Goal: Task Accomplishment & Management: Complete application form

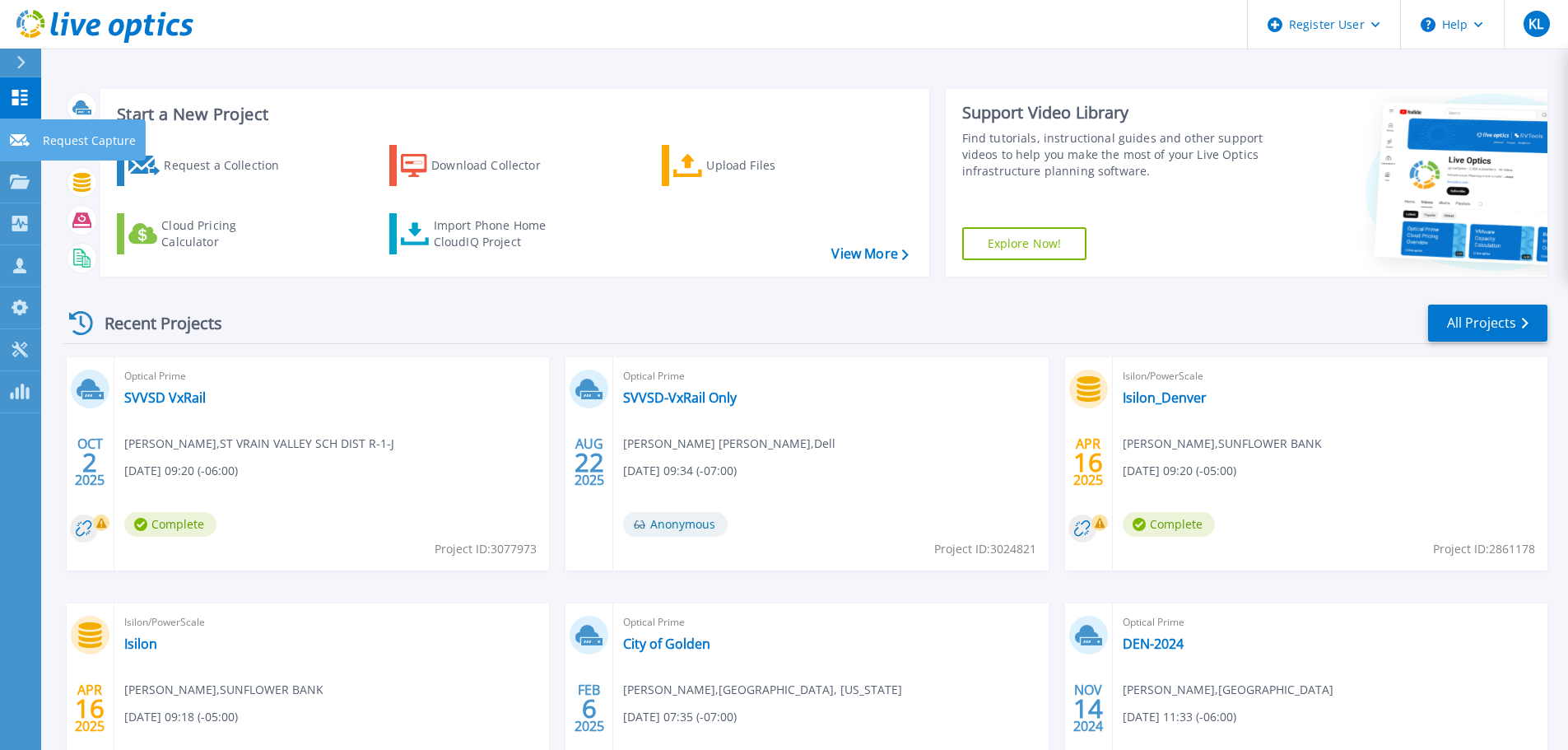
click at [69, 140] on p "Request Capture" at bounding box center [89, 140] width 93 height 42
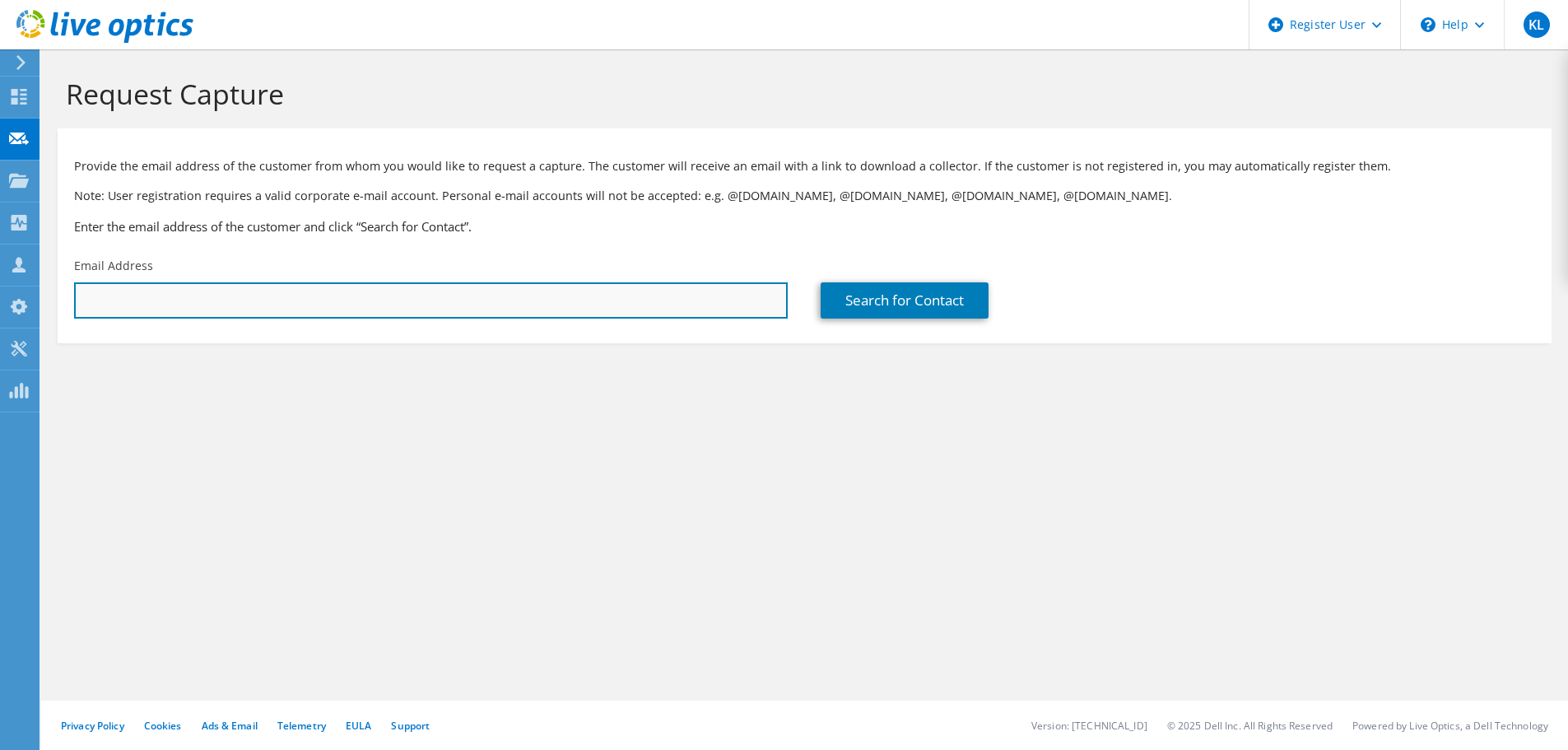
click at [273, 305] on input "text" at bounding box center [430, 300] width 713 height 37
paste input "[PERSON_NAME][EMAIL_ADDRESS][PERSON_NAME][DOMAIN_NAME]"
type input "[PERSON_NAME][EMAIL_ADDRESS][PERSON_NAME][DOMAIN_NAME]"
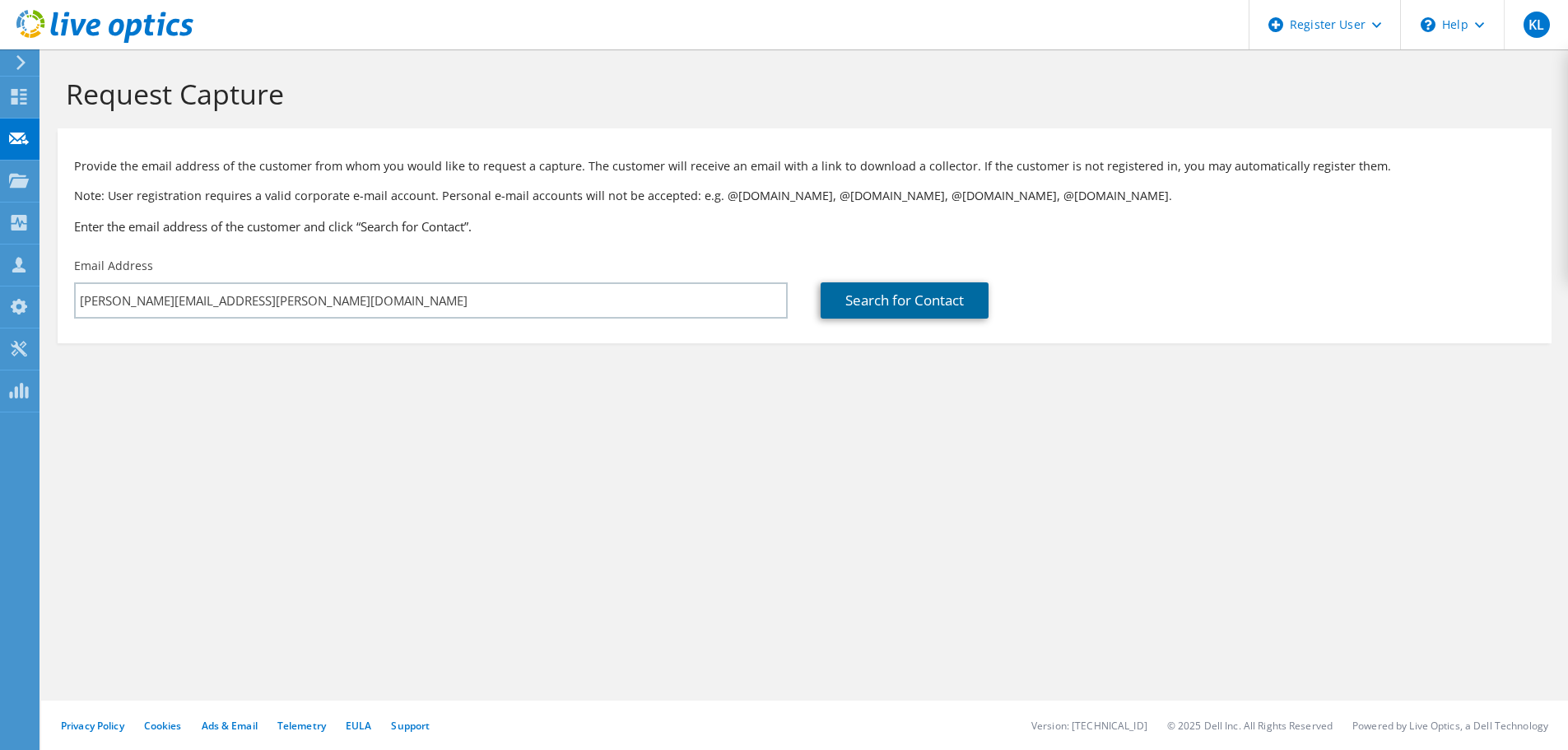
click at [880, 291] on link "Search for Contact" at bounding box center [905, 300] width 168 height 37
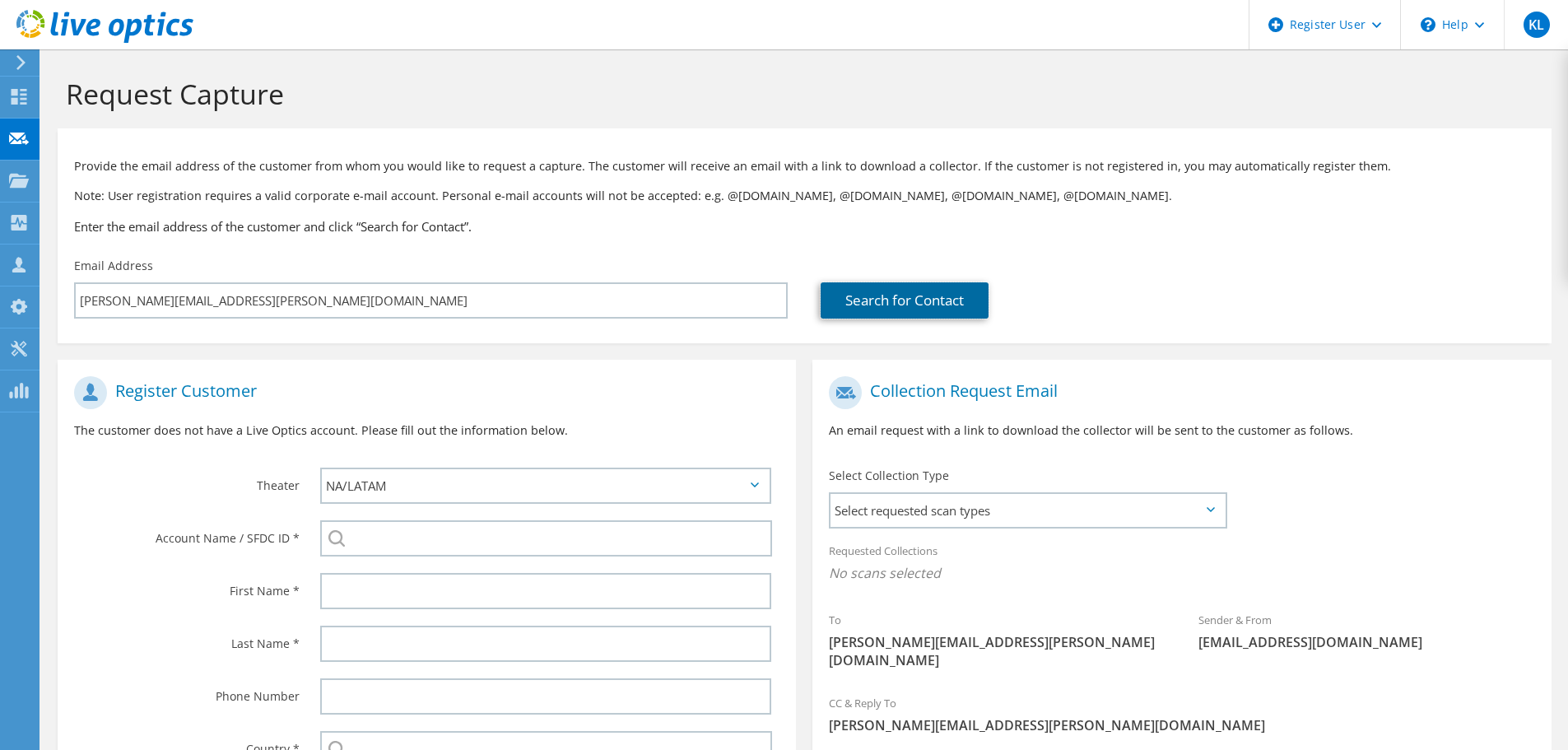
scroll to position [165, 0]
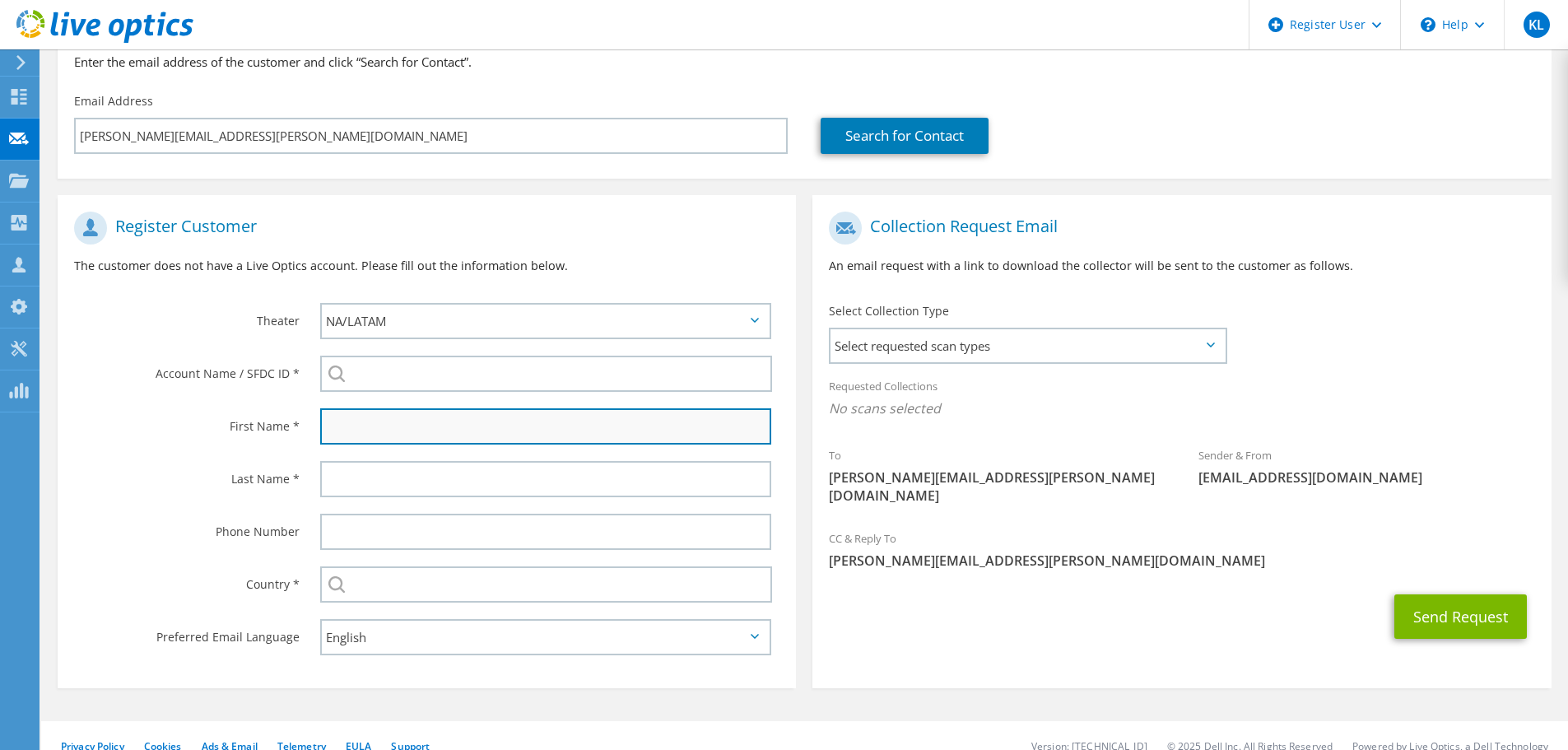
click at [372, 437] on input "text" at bounding box center [546, 427] width 451 height 37
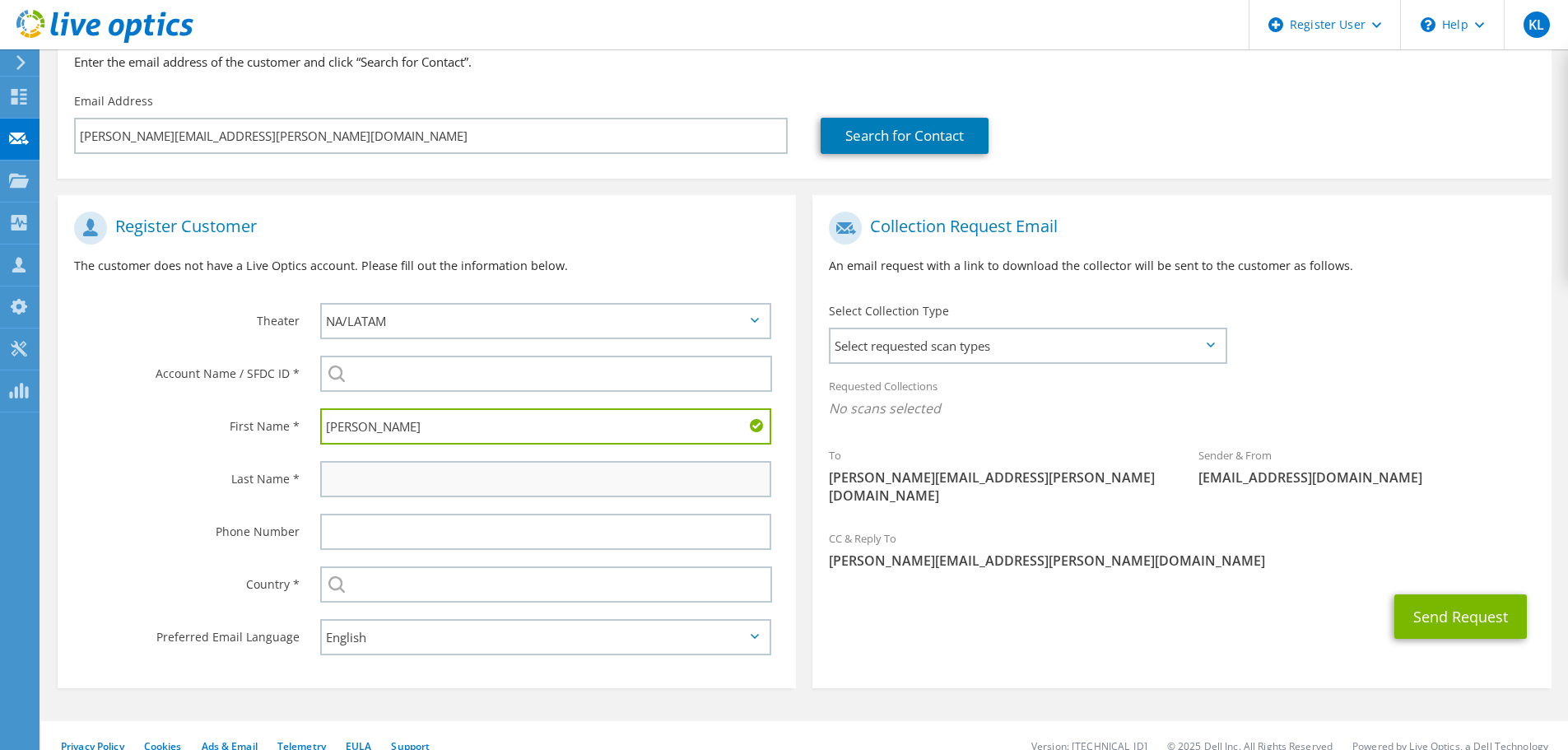
type input "KATIE"
click at [399, 478] on input "text" at bounding box center [546, 479] width 451 height 37
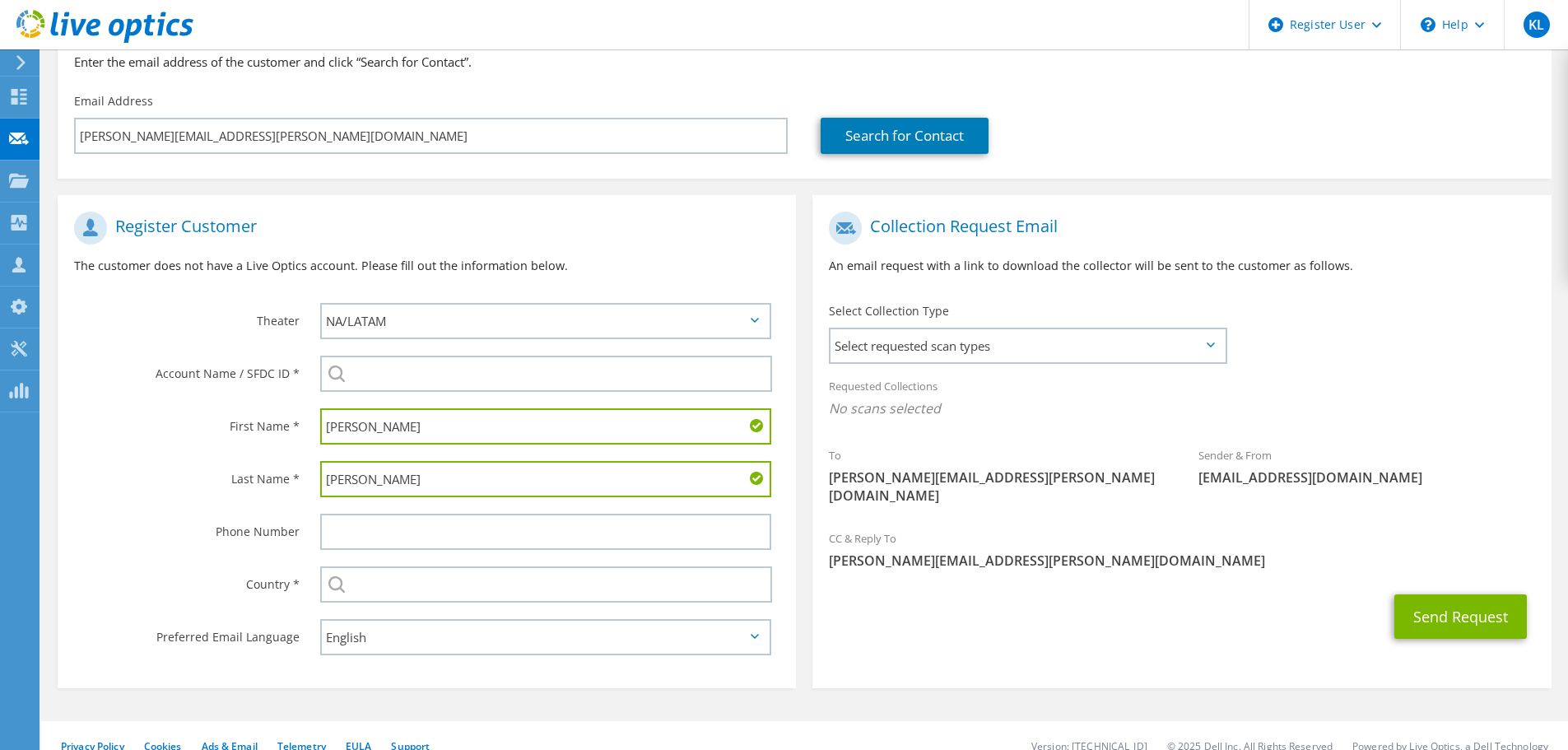
click at [327, 483] on input "lUNGREN" at bounding box center [546, 479] width 451 height 37
type input "LUNGREN"
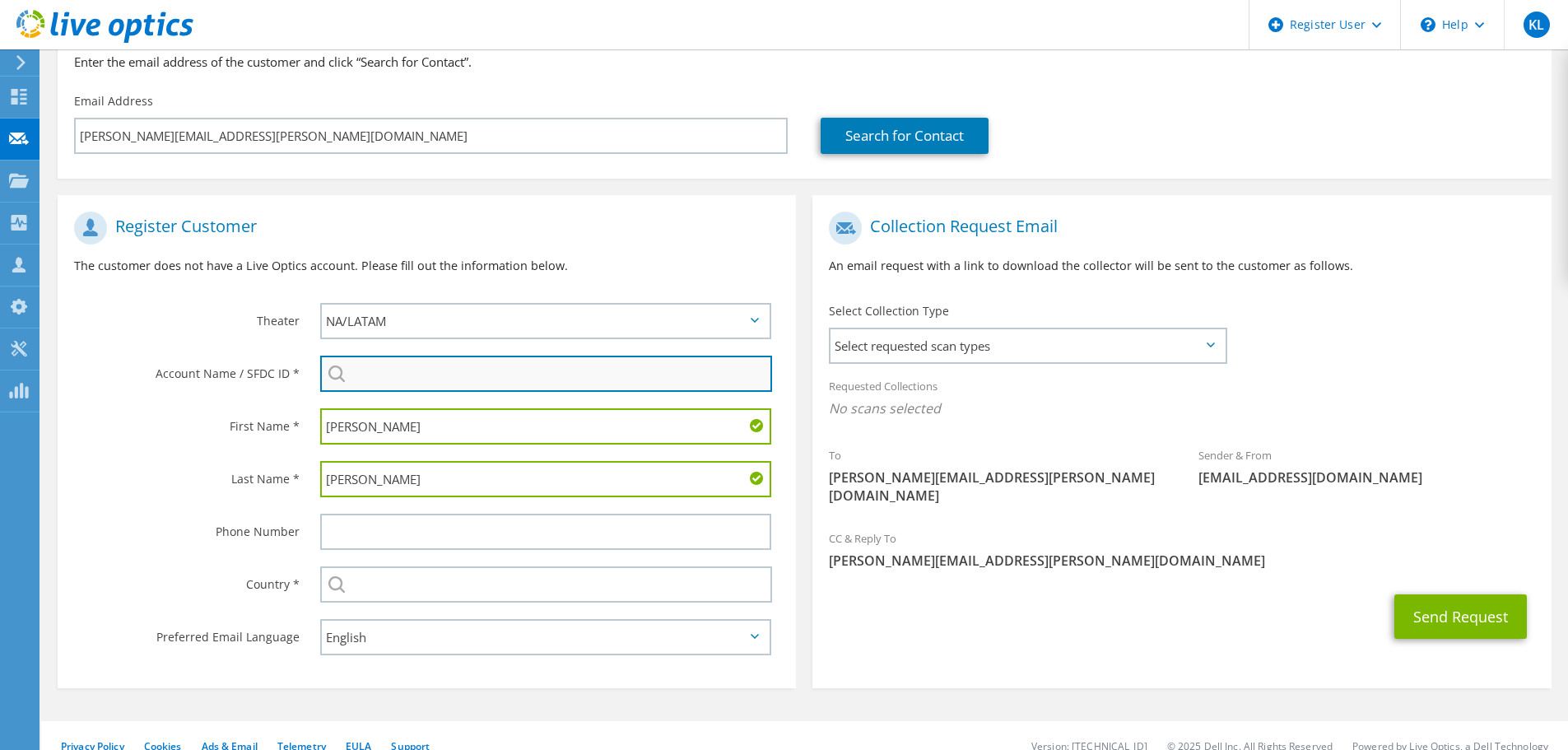
click at [385, 380] on input "search" at bounding box center [546, 374] width 452 height 37
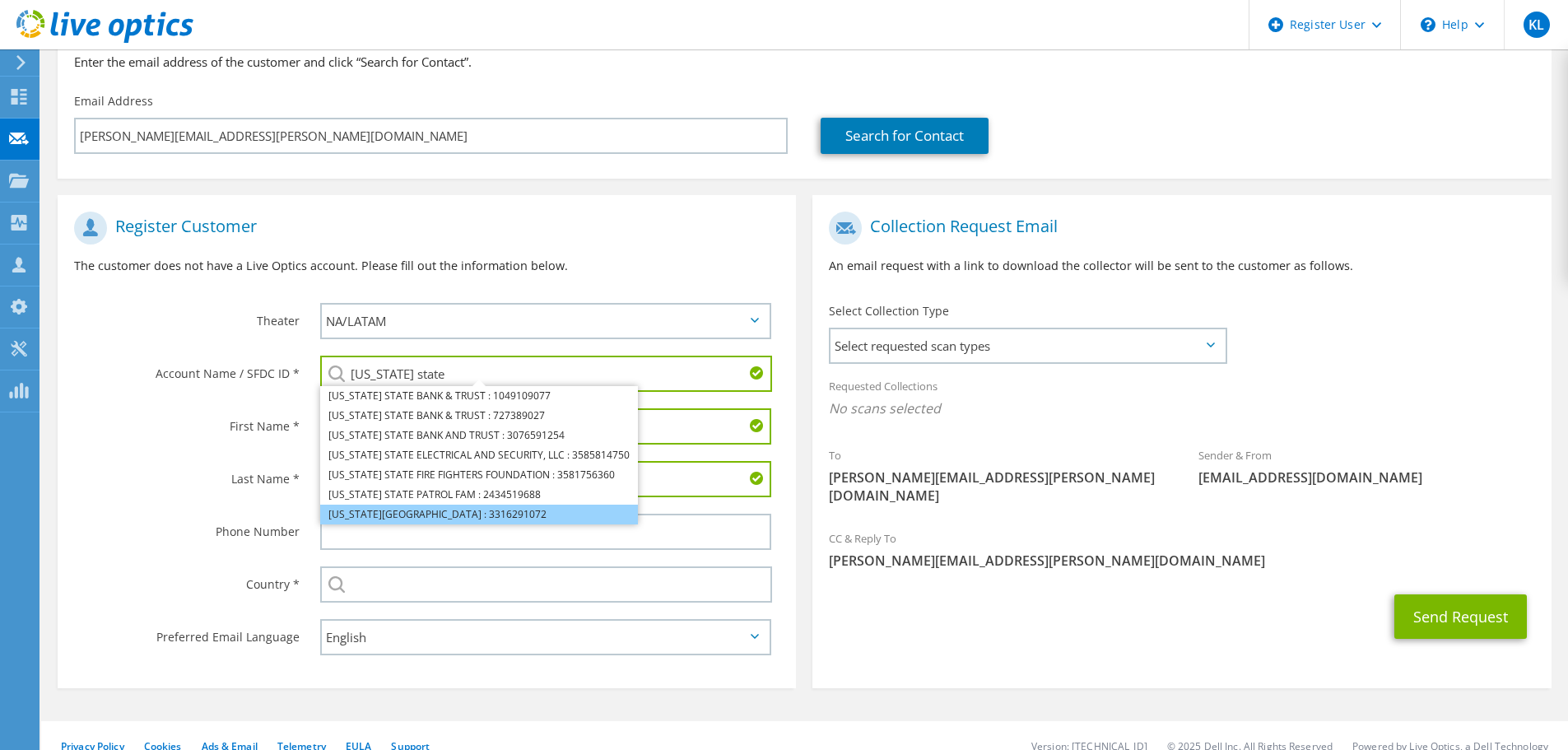
click at [468, 517] on li "COLORADO STATE UNIV : 3316291072" at bounding box center [479, 514] width 318 height 20
type input "COLORADO STATE UNIV : 3316291072"
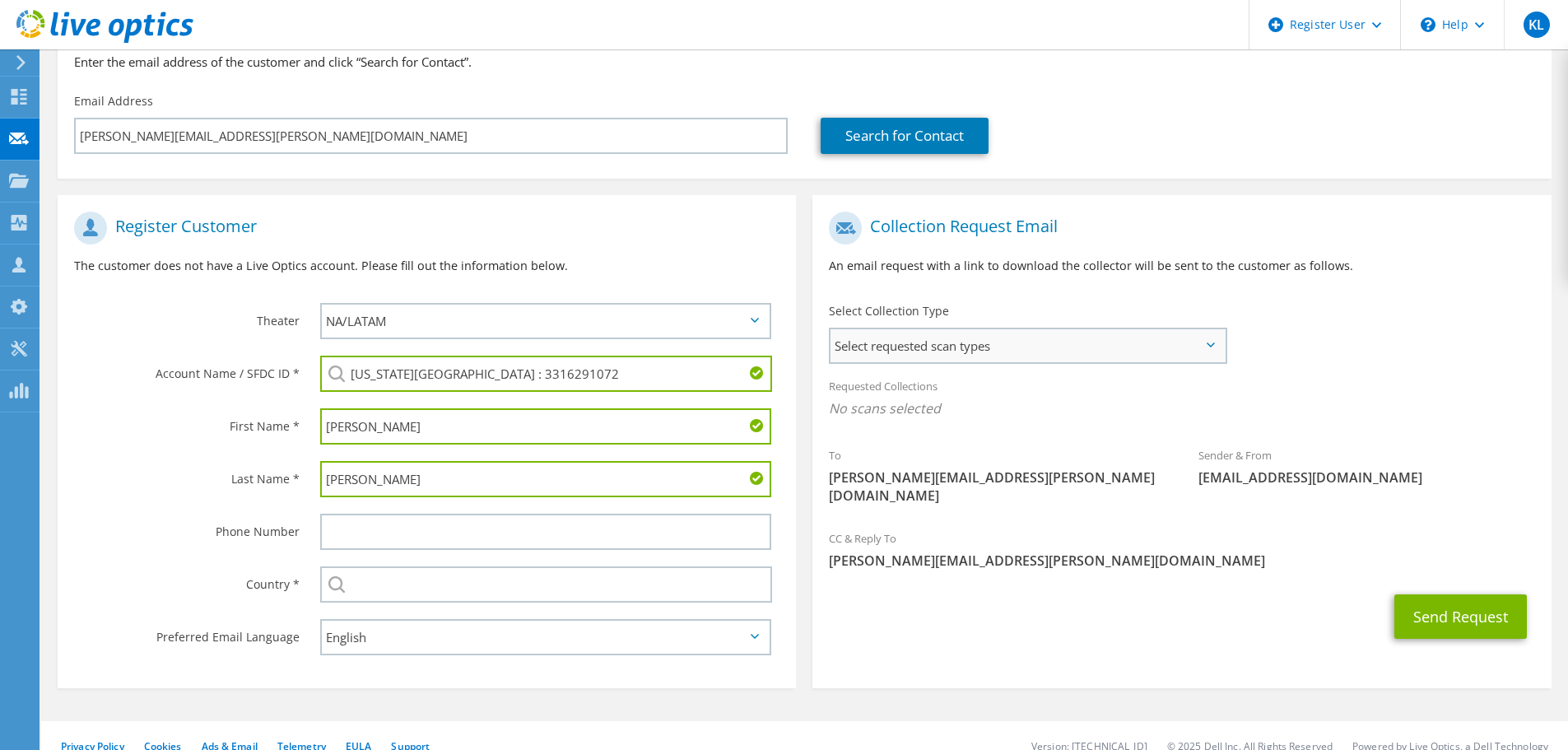
click at [960, 362] on span "Select requested scan types" at bounding box center [1028, 346] width 394 height 33
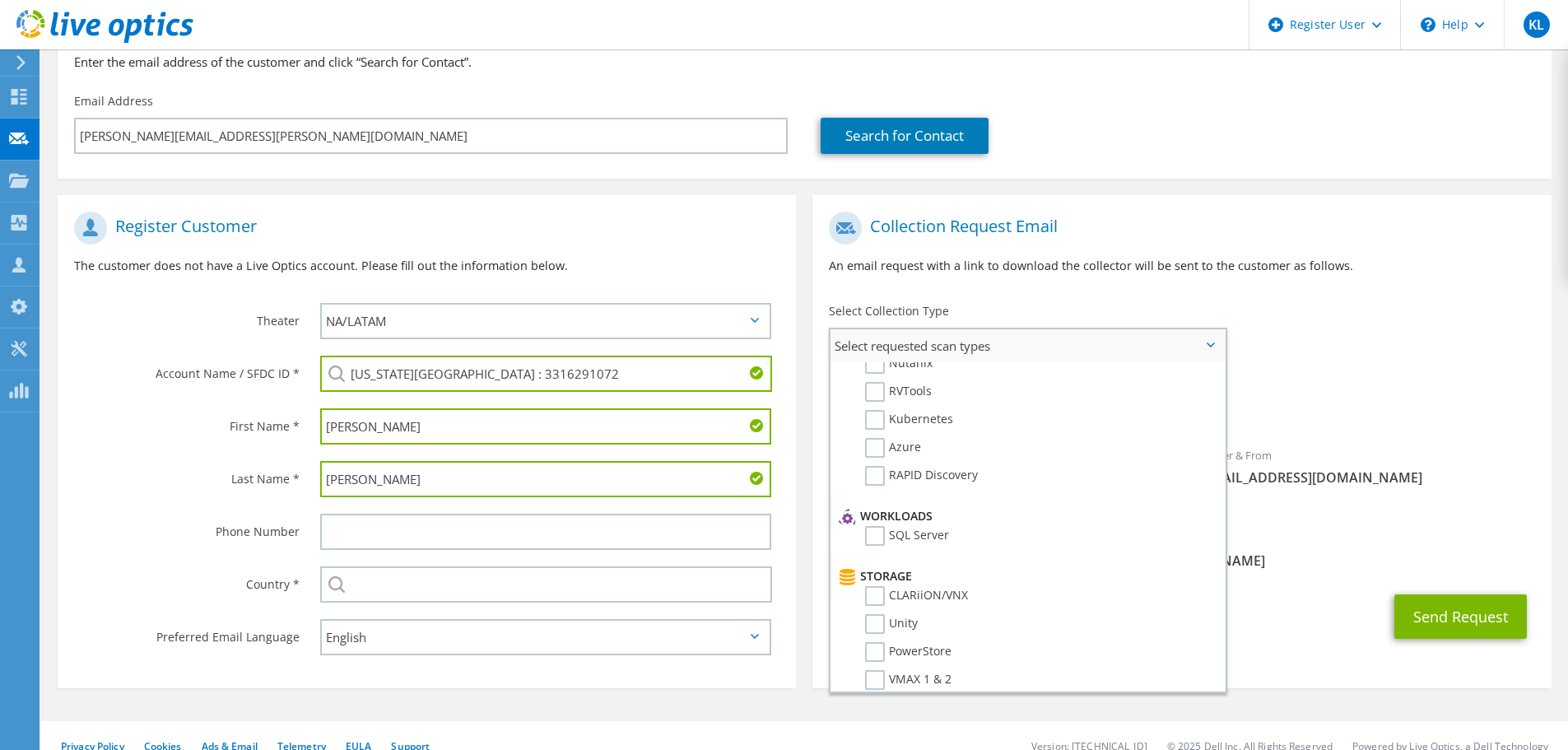
scroll to position [0, 0]
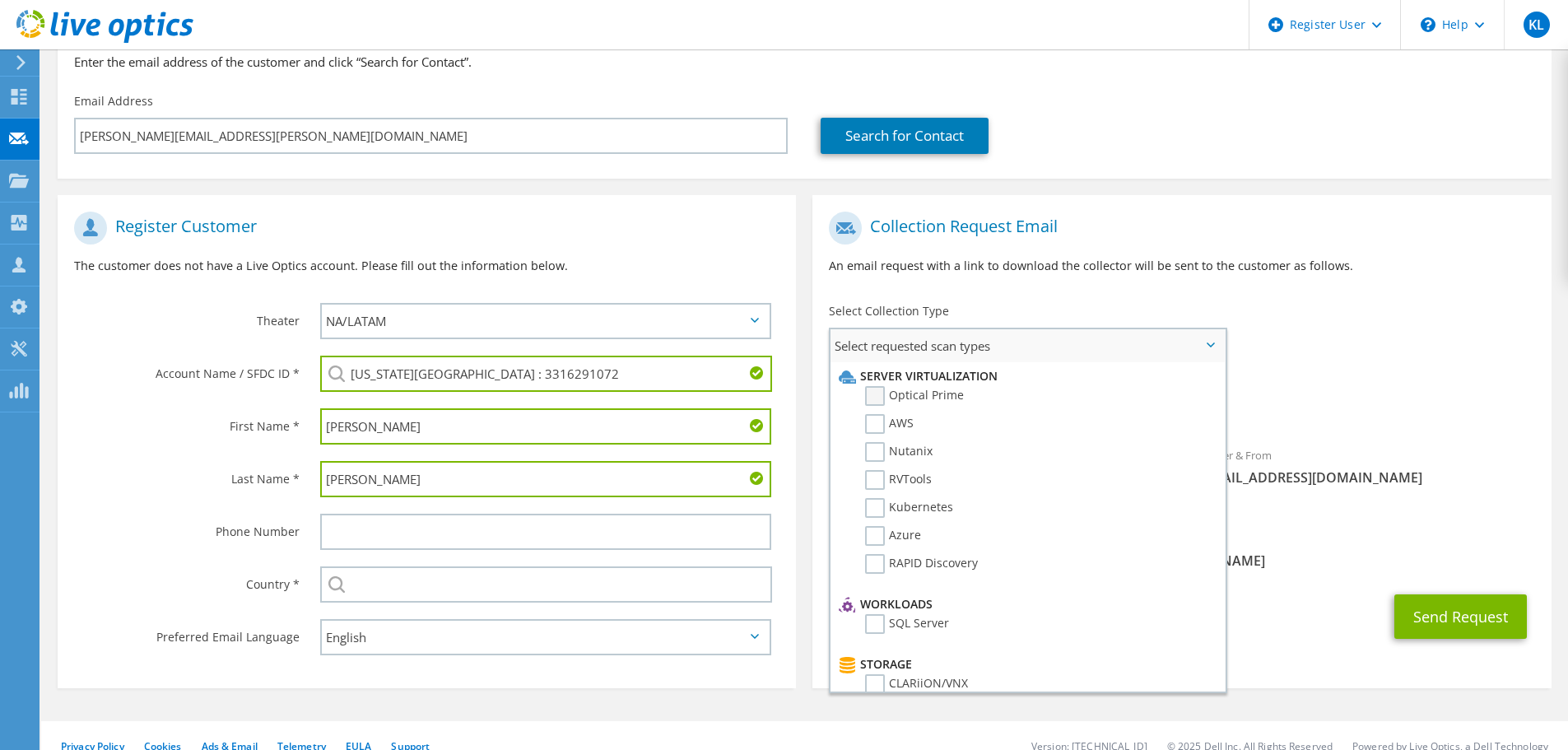
click at [877, 396] on label "Optical Prime" at bounding box center [914, 396] width 99 height 20
click at [0, 0] on input "Optical Prime" at bounding box center [0, 0] width 0 height 0
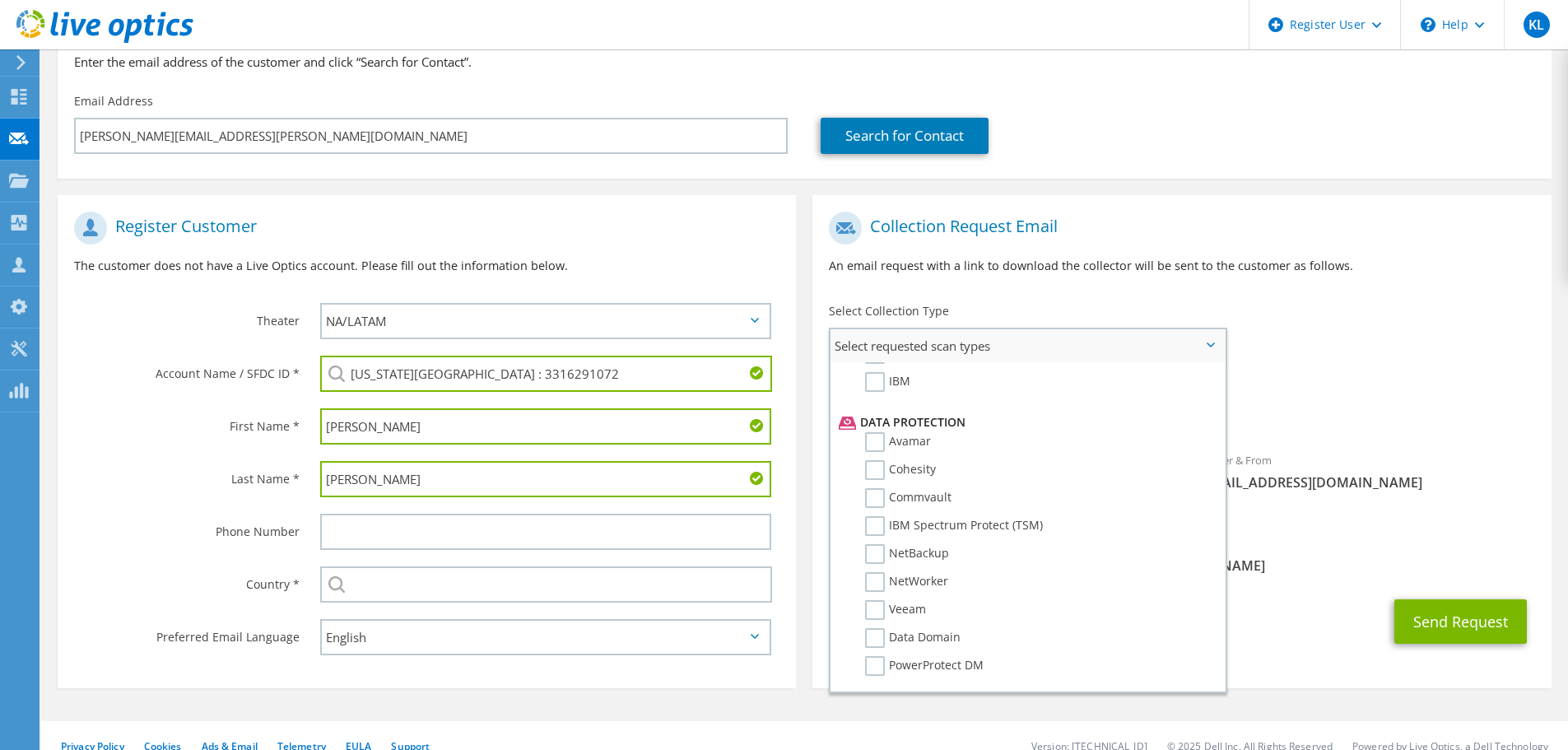
scroll to position [727, 0]
click at [876, 550] on label "Veeam" at bounding box center [895, 549] width 61 height 20
click at [0, 0] on input "Veeam" at bounding box center [0, 0] width 0 height 0
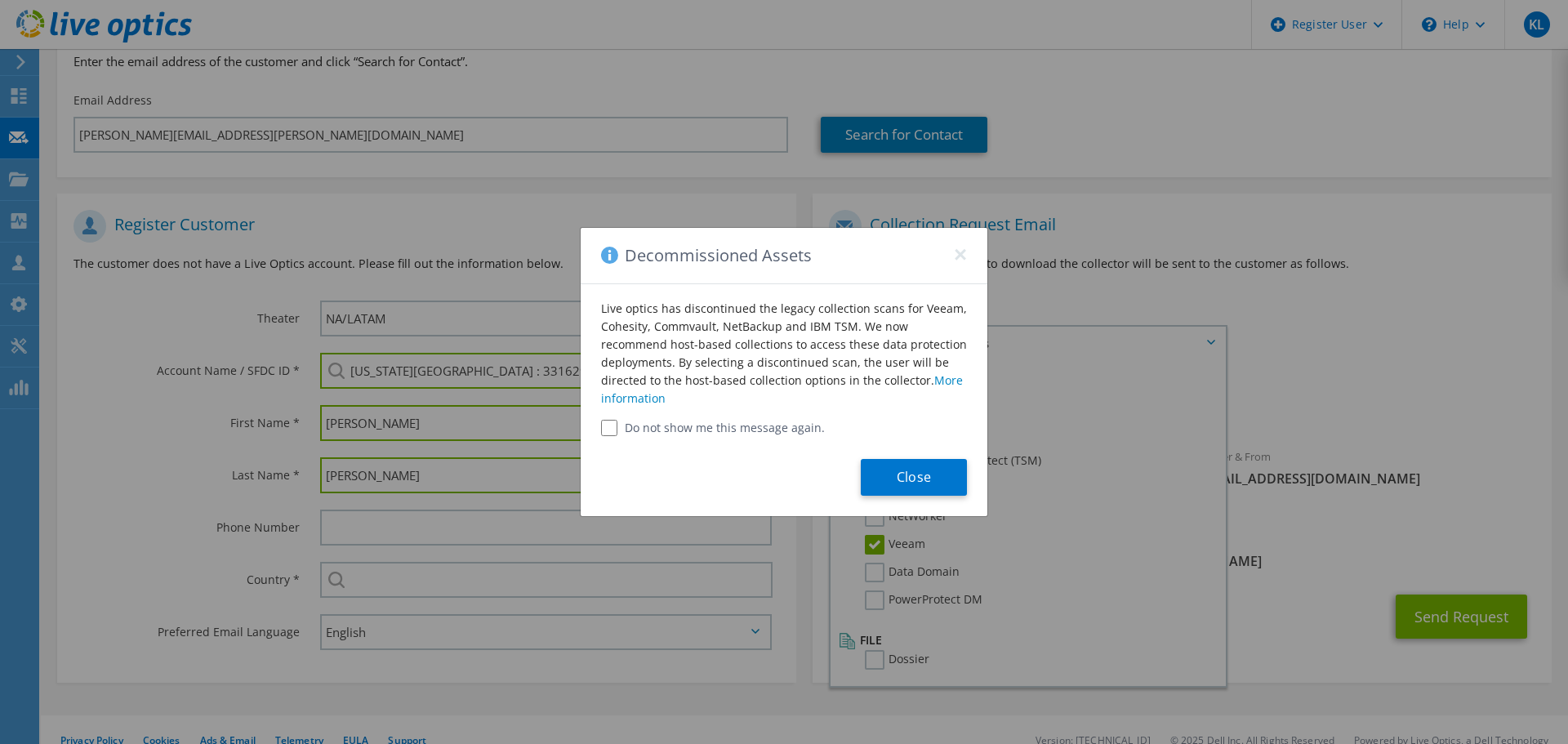
click at [616, 430] on input "Do not show me this message again." at bounding box center [609, 428] width 17 height 17
checkbox input "true"
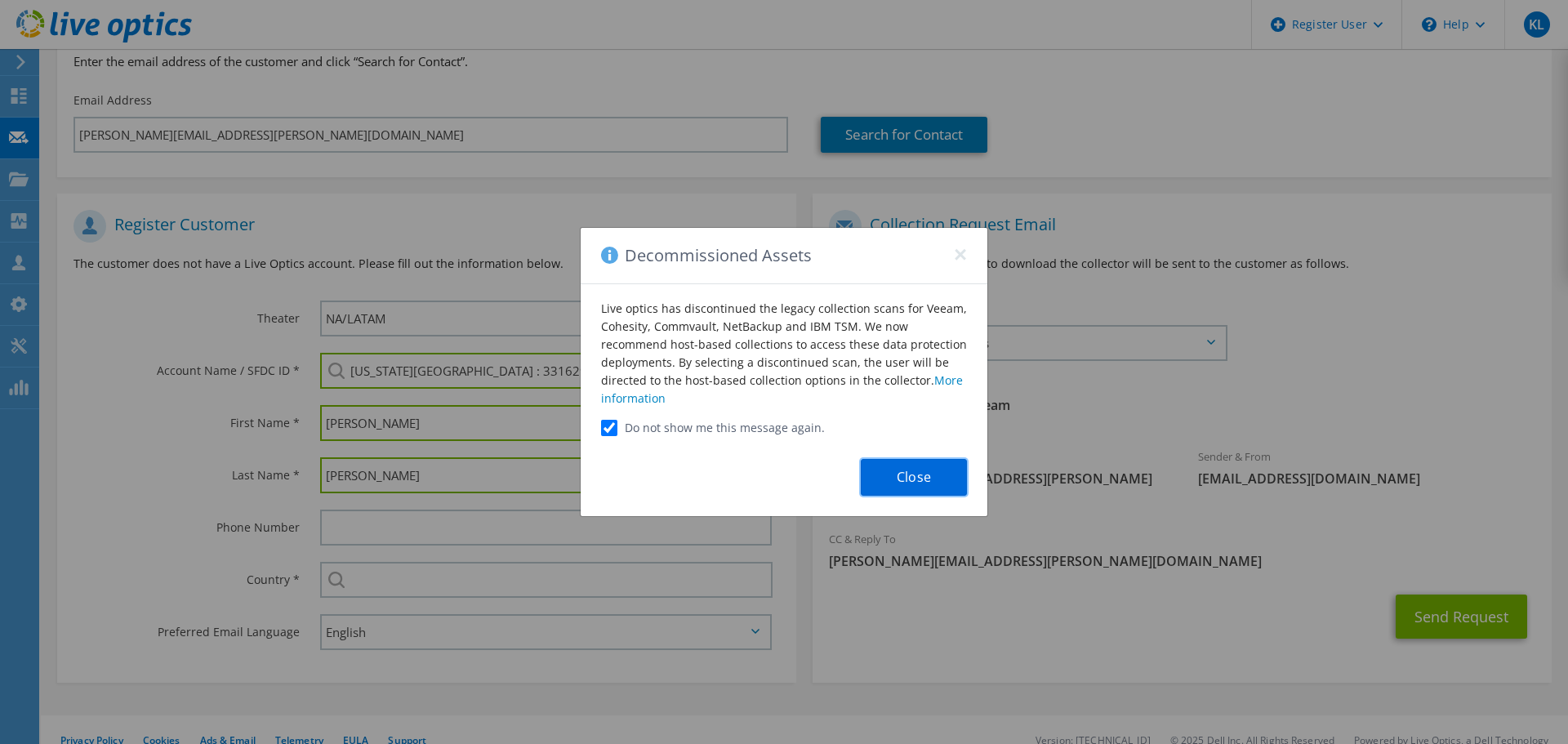
click at [933, 478] on button "Close" at bounding box center [913, 477] width 107 height 37
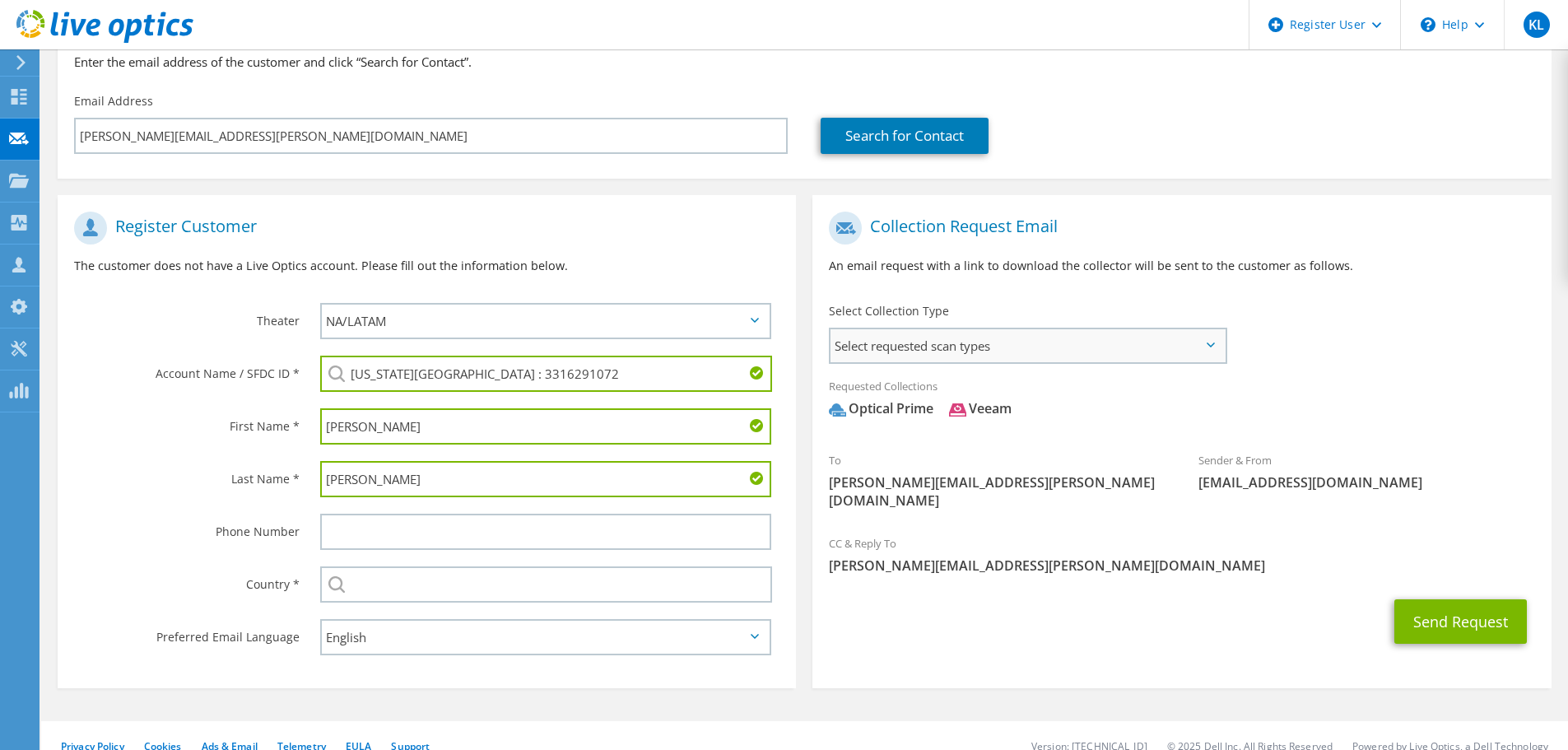
click at [1054, 362] on span "Select requested scan types" at bounding box center [1028, 346] width 394 height 33
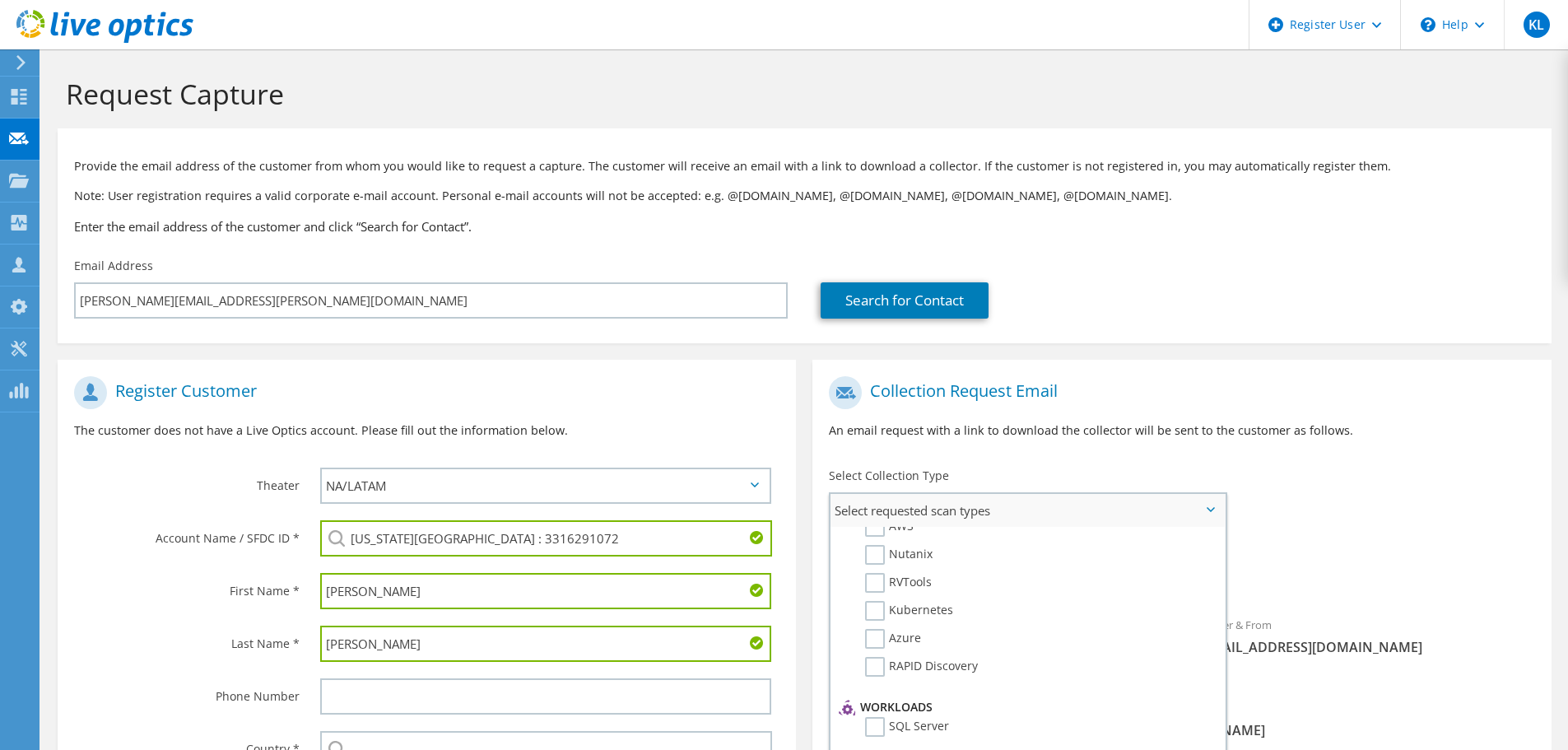
scroll to position [0, 0]
click at [1356, 481] on div "To katie.lungren@colostate.edu Sender & From liveoptics@liveoptics.com" at bounding box center [1181, 529] width 738 height 323
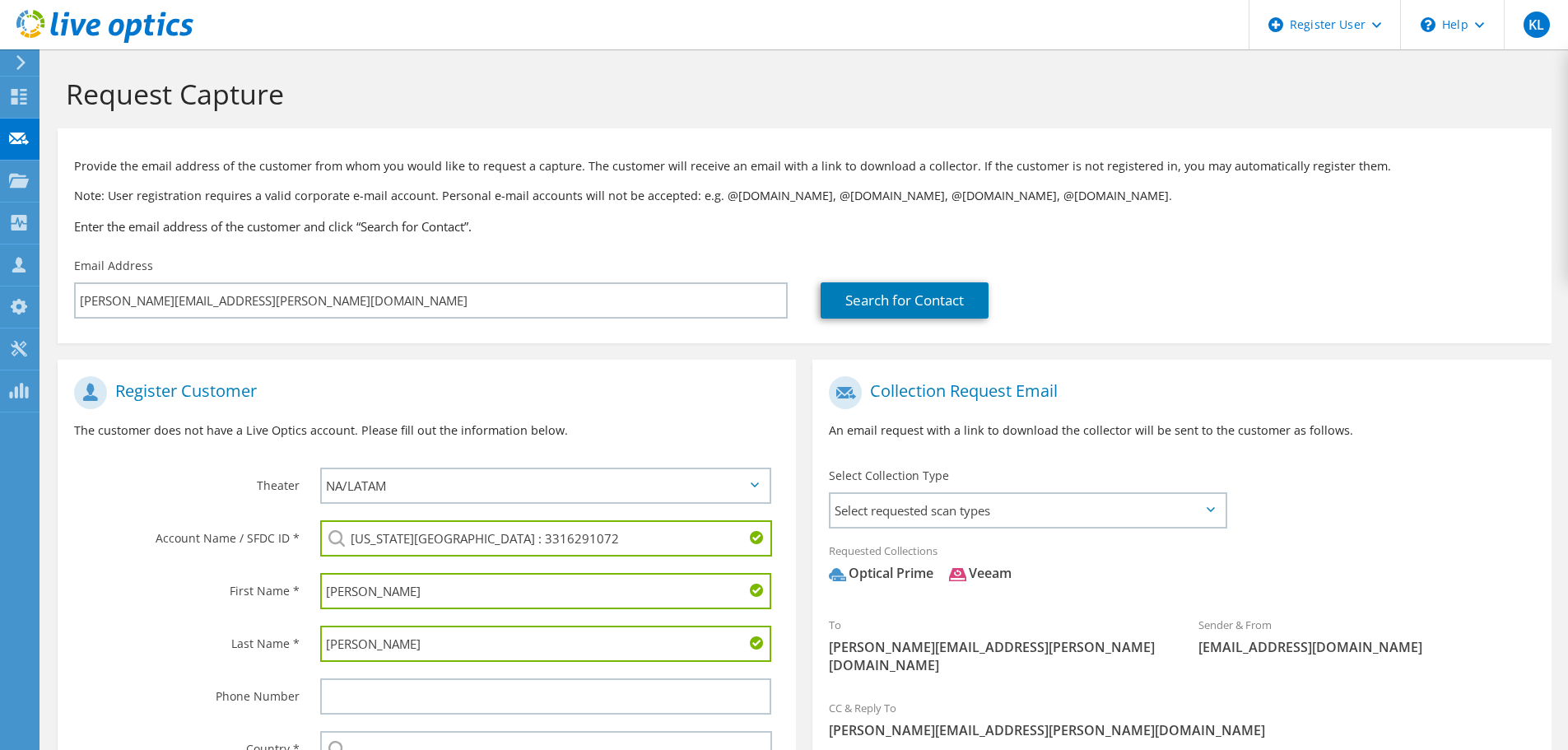
scroll to position [186, 0]
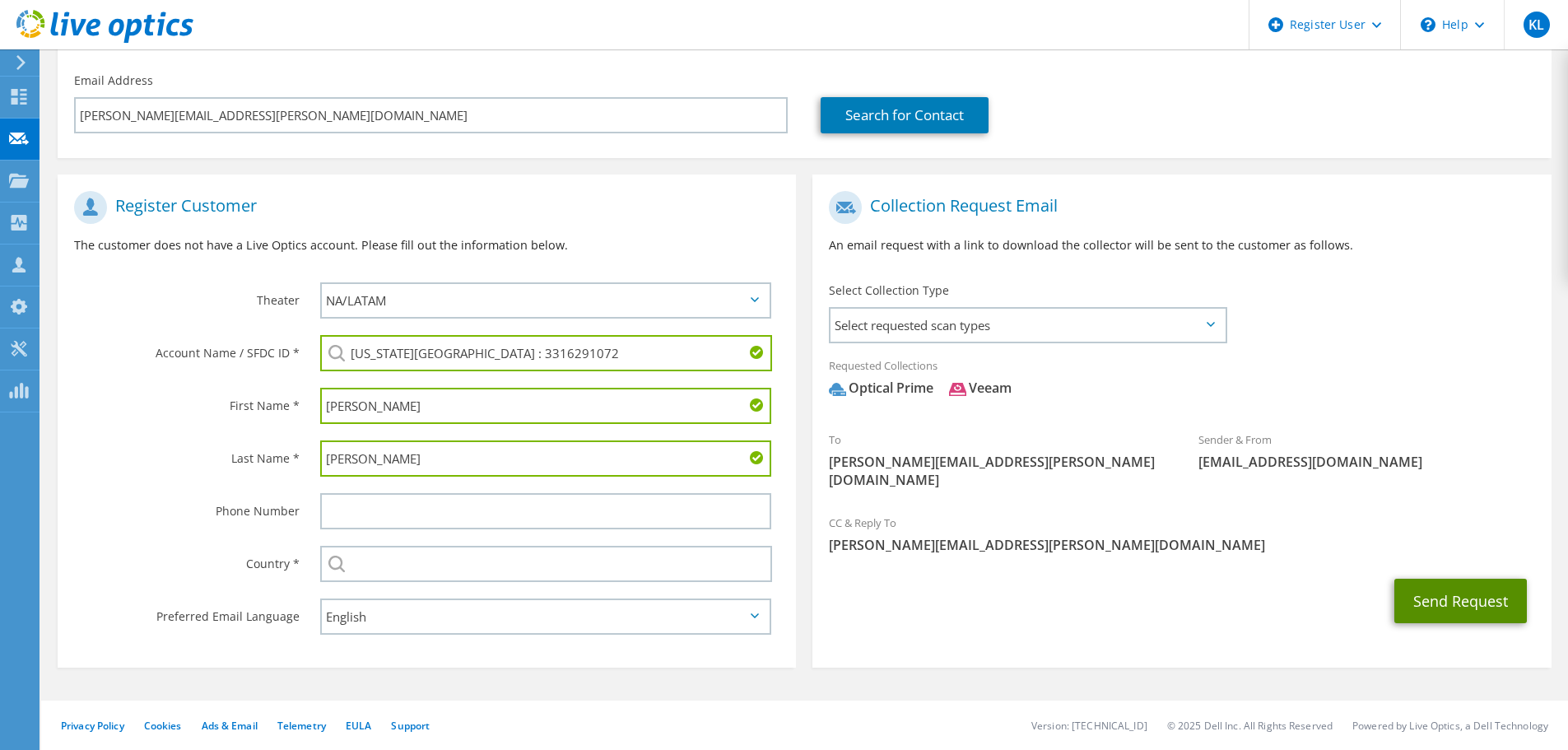
click at [1441, 579] on button "Send Request" at bounding box center [1460, 600] width 132 height 44
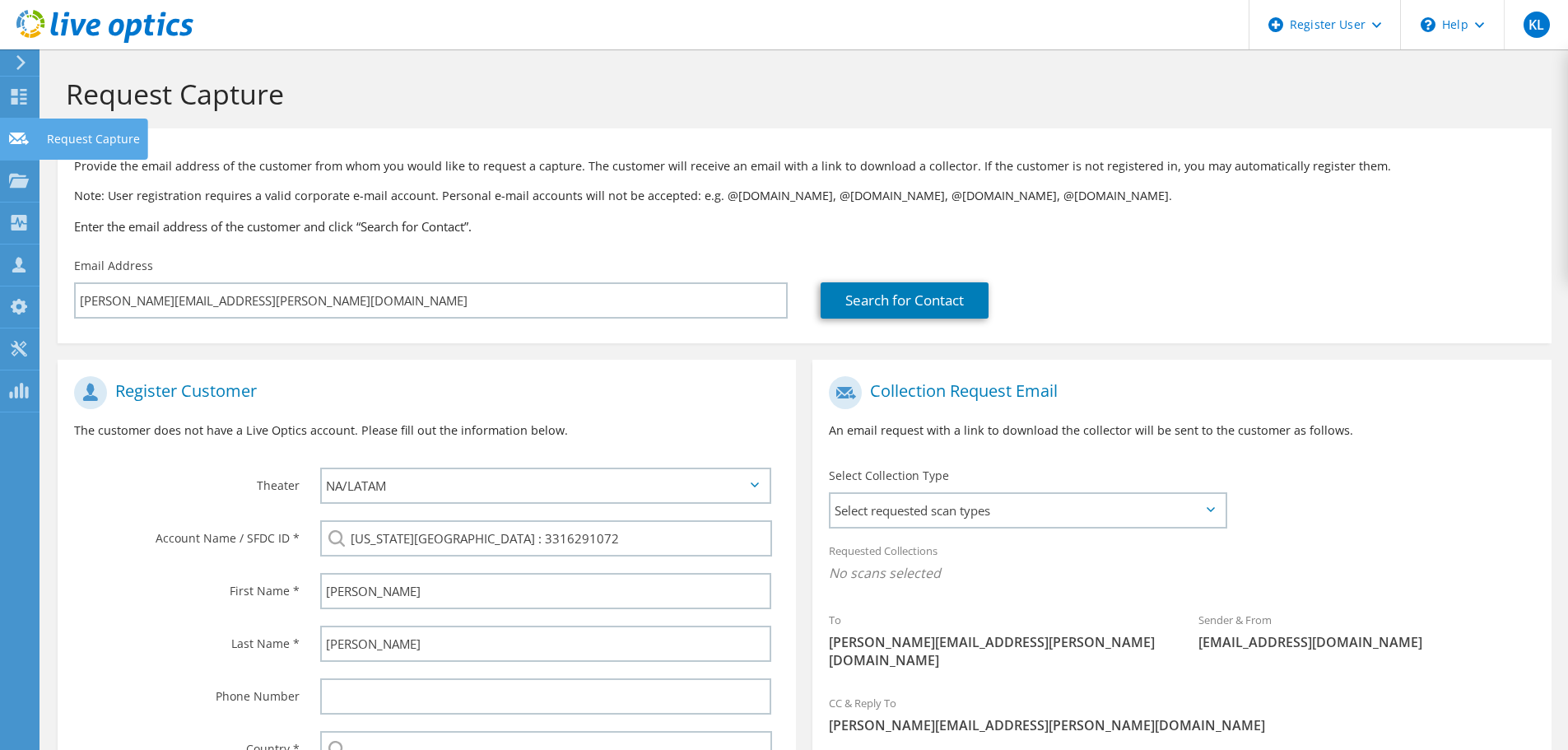
click at [87, 138] on div "Request Capture" at bounding box center [93, 138] width 110 height 41
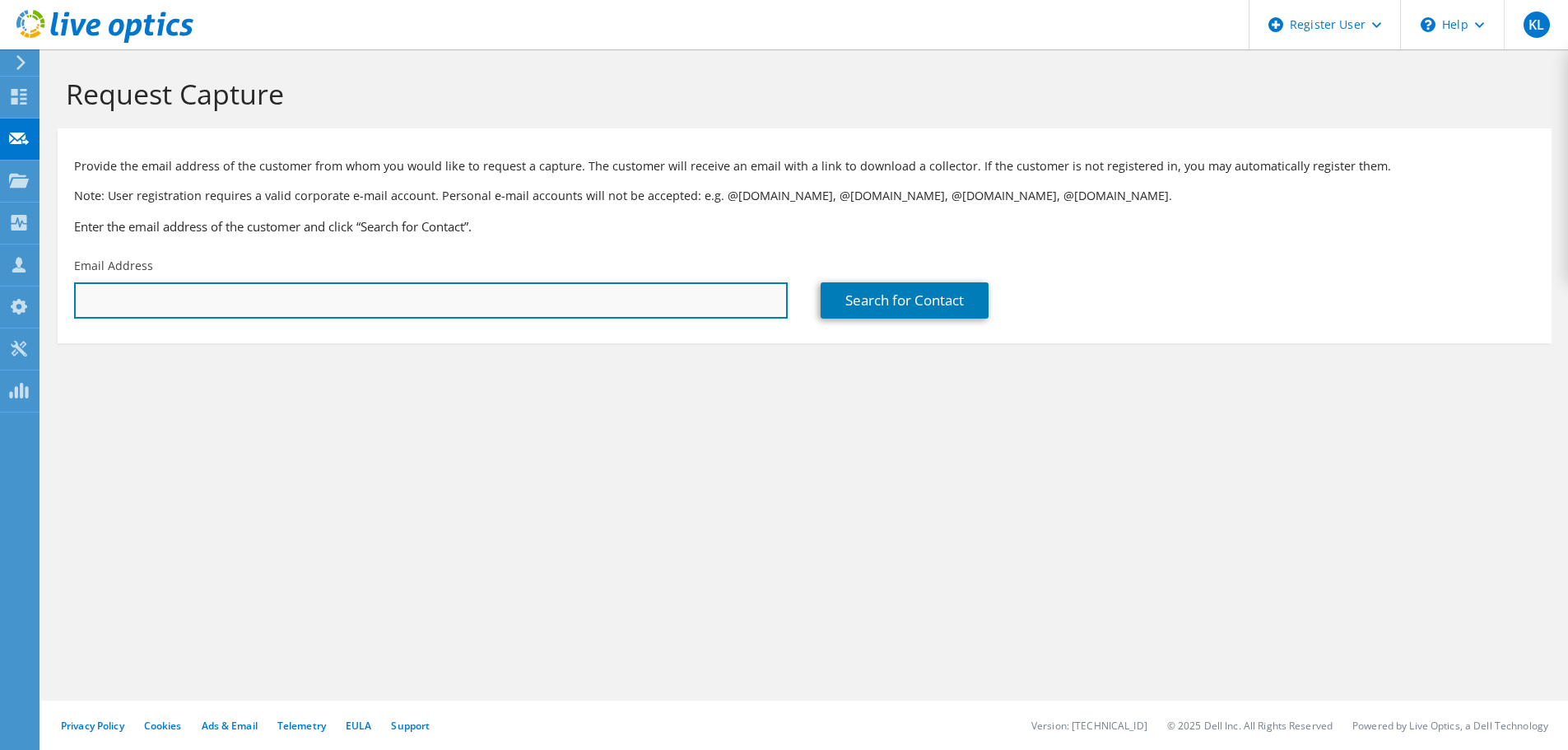
click at [208, 292] on input "text" at bounding box center [430, 300] width 713 height 37
paste input "brian.gilbert@colostate.edu"
type input "brian.gilbert@colostate.edu"
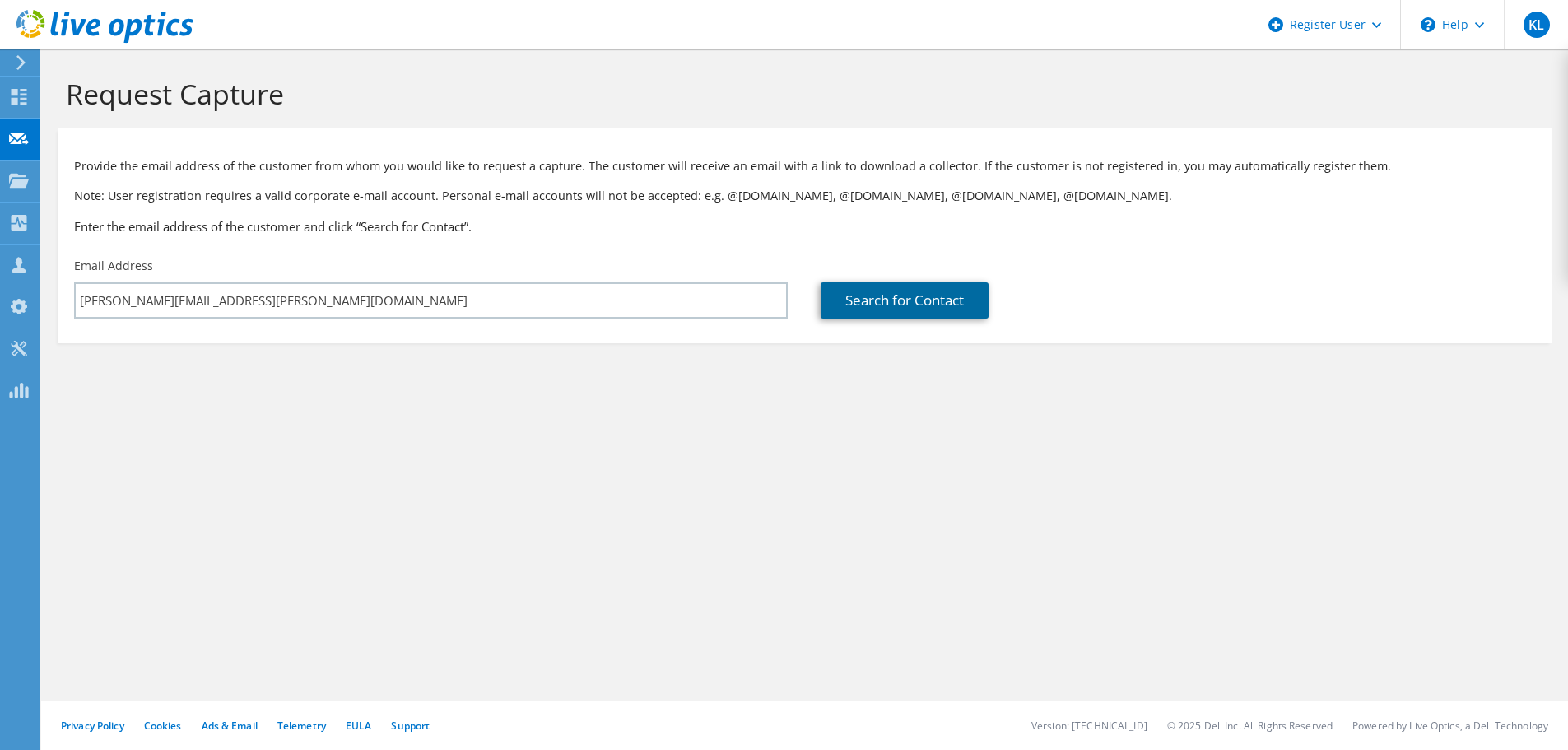
click at [985, 298] on link "Search for Contact" at bounding box center [905, 300] width 168 height 37
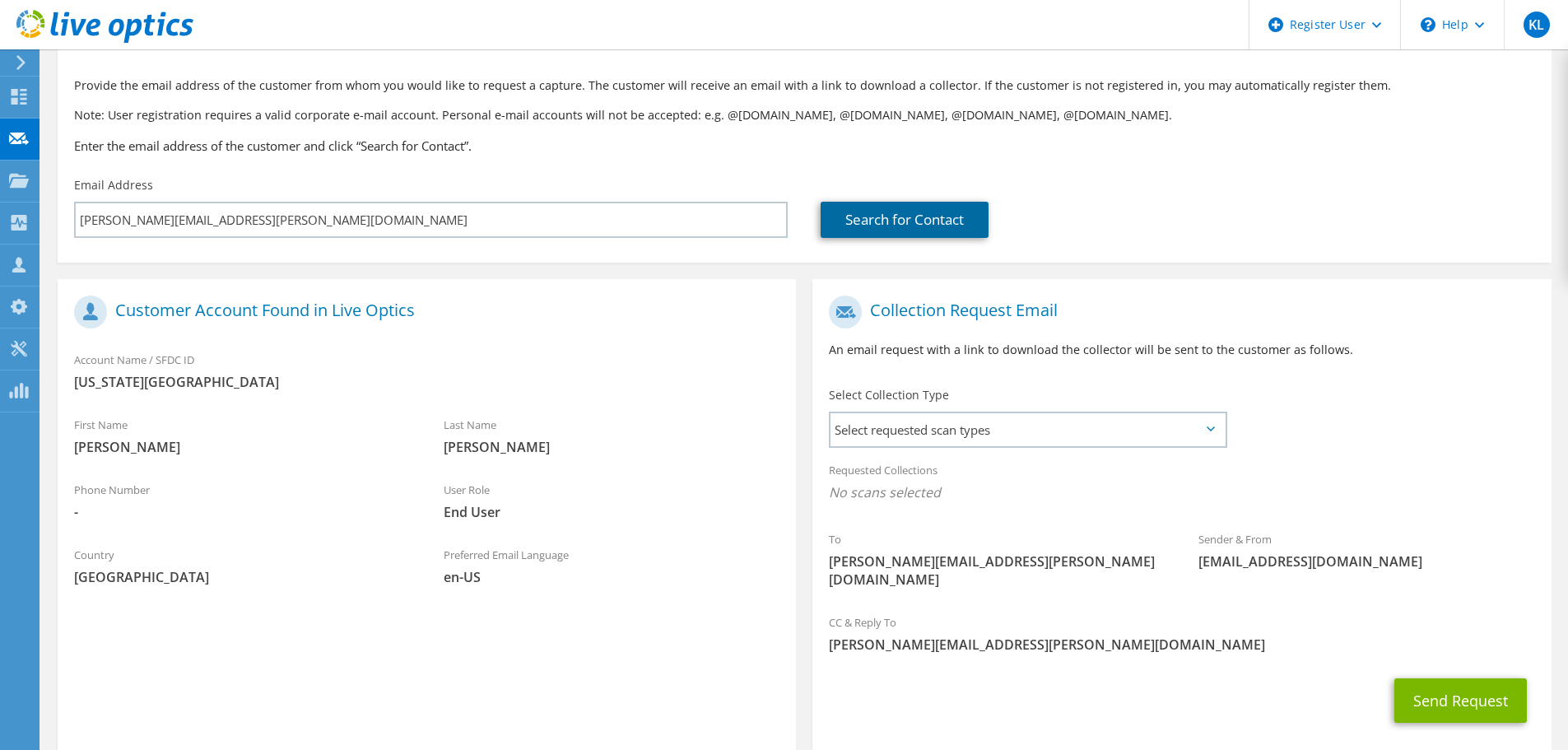
scroll to position [151, 0]
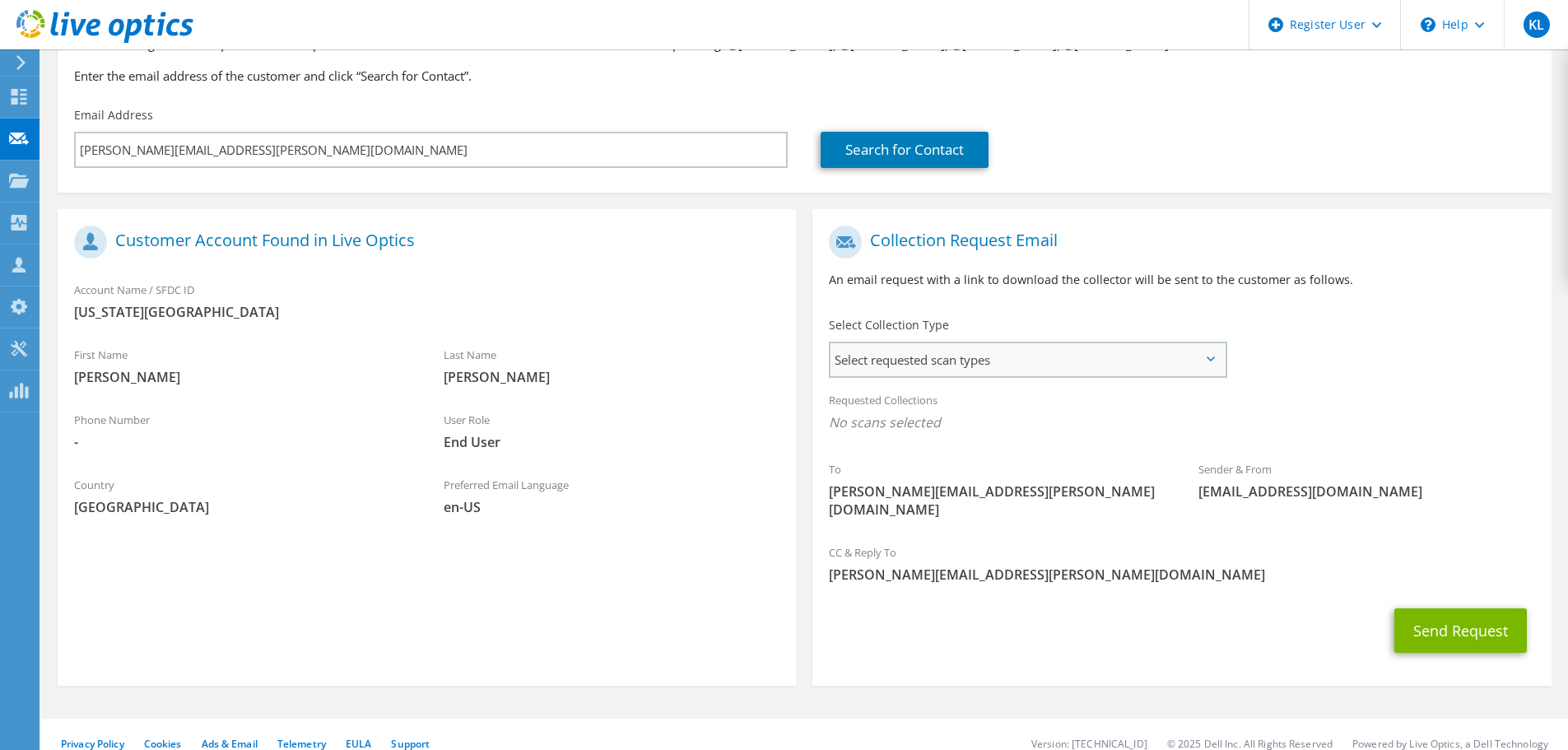
click at [1008, 365] on span "Select requested scan types" at bounding box center [1028, 360] width 394 height 33
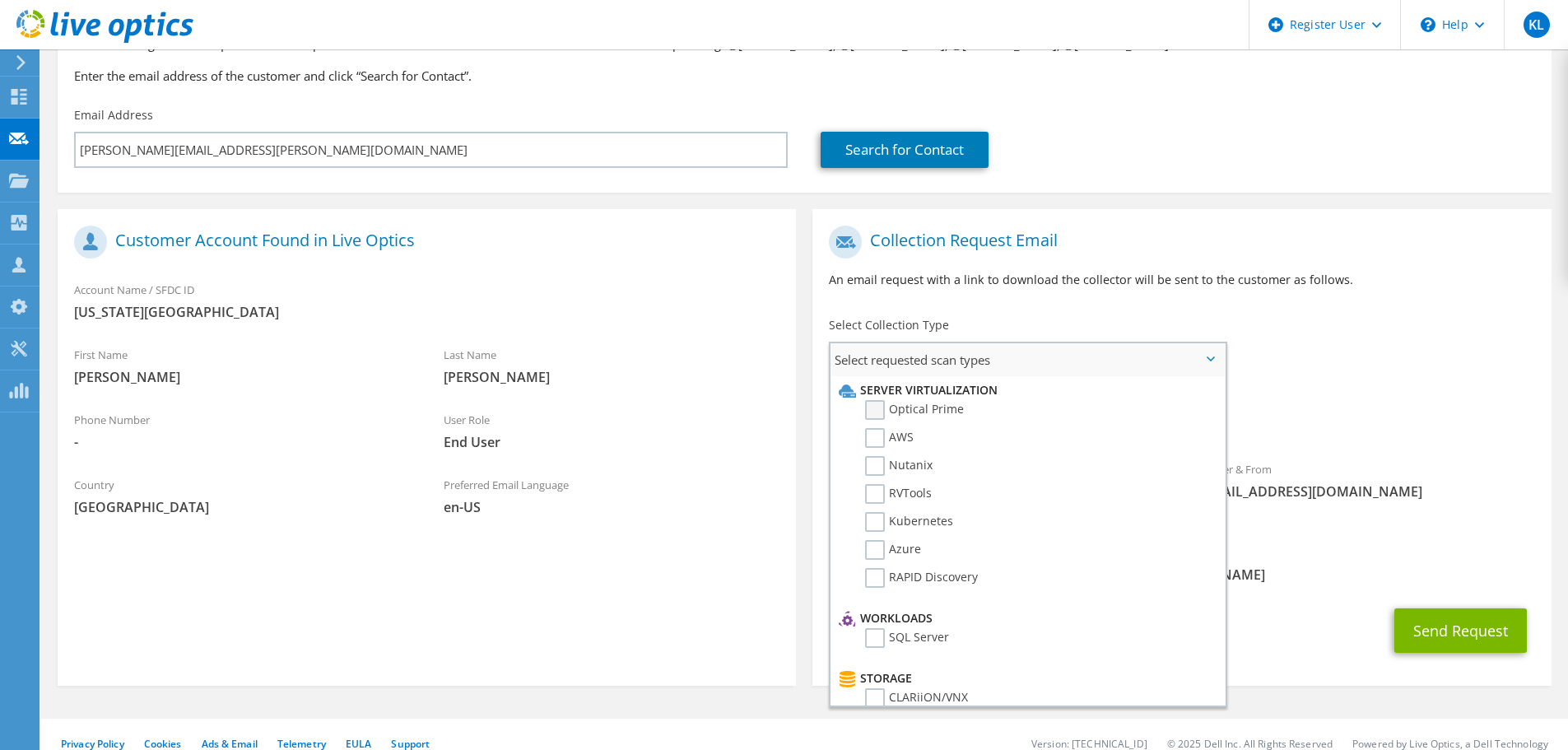
click at [883, 407] on label "Optical Prime" at bounding box center [914, 410] width 99 height 20
click at [0, 0] on input "Optical Prime" at bounding box center [0, 0] width 0 height 0
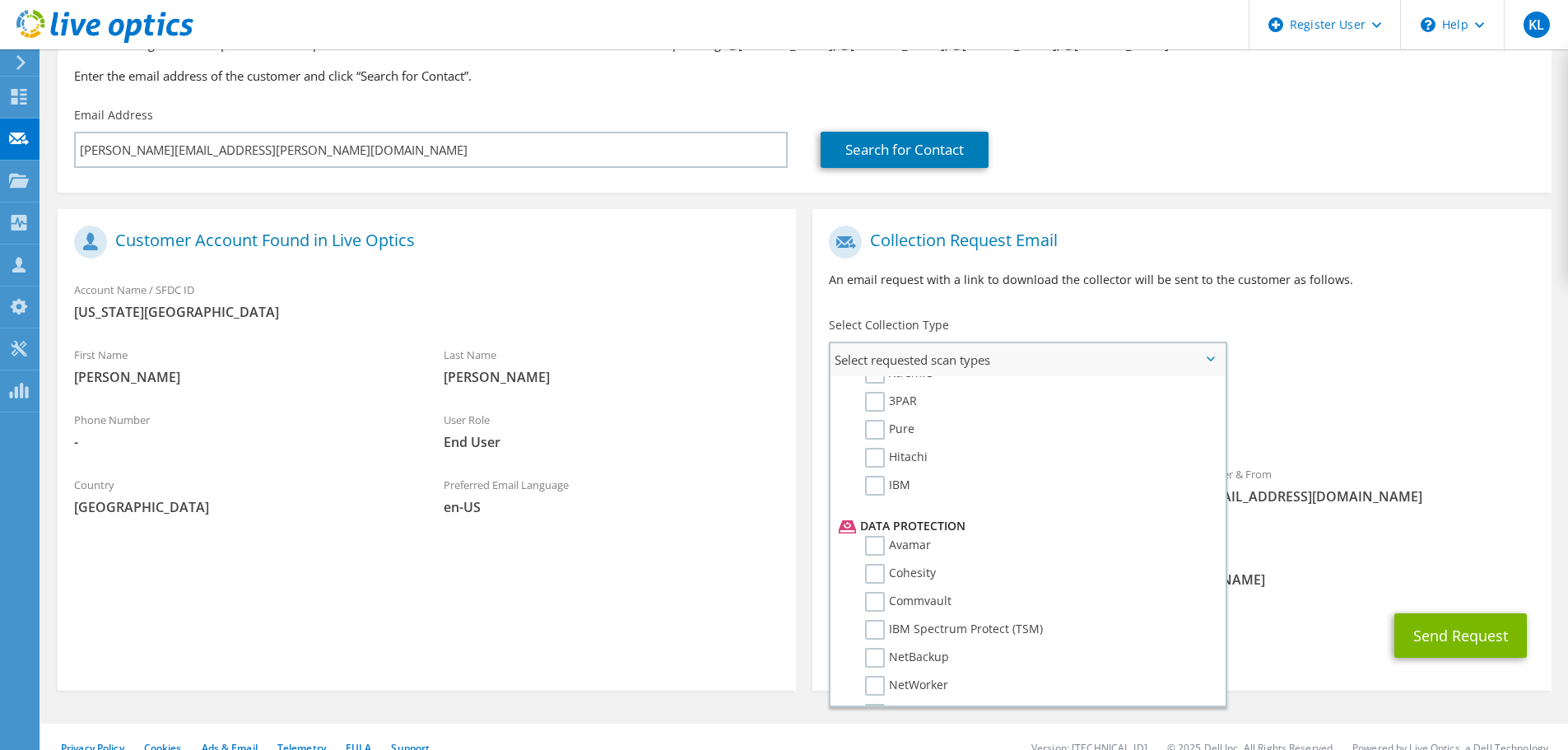
scroll to position [727, 0]
click at [873, 567] on label "Veeam" at bounding box center [895, 564] width 61 height 20
click at [0, 0] on input "Veeam" at bounding box center [0, 0] width 0 height 0
click at [1303, 351] on div "To brian.gilbert@colostate.edu Sender & From liveoptics@liveoptics.com" at bounding box center [1181, 379] width 738 height 323
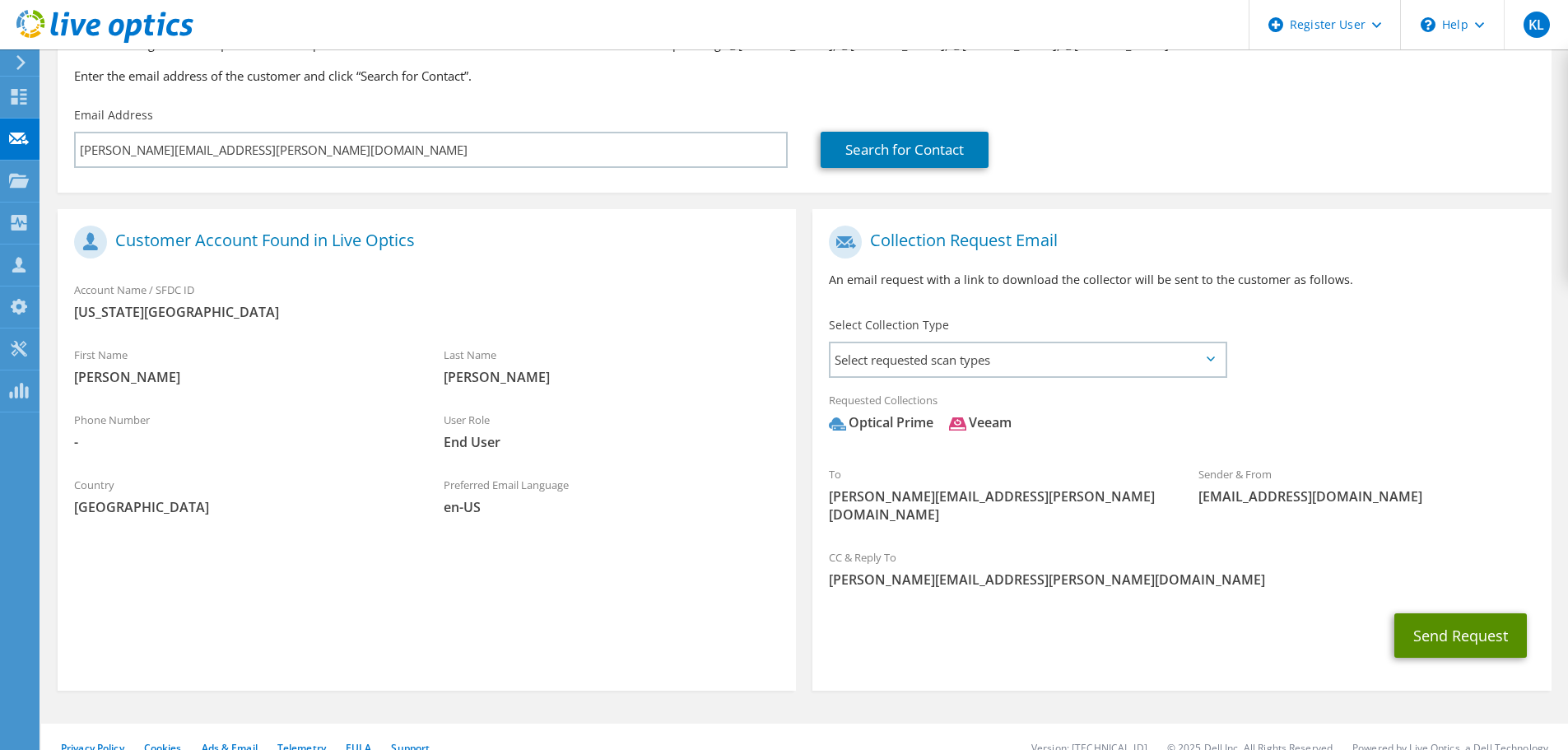
click at [1445, 613] on button "Send Request" at bounding box center [1460, 635] width 132 height 44
